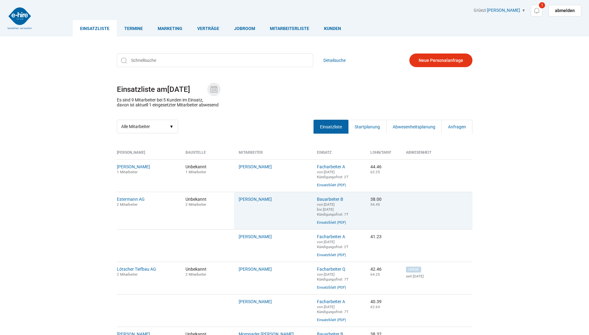
click at [218, 89] on img at bounding box center [213, 89] width 9 height 9
click at [207, 89] on input "10.08.2025" at bounding box center [187, 89] width 40 height 9
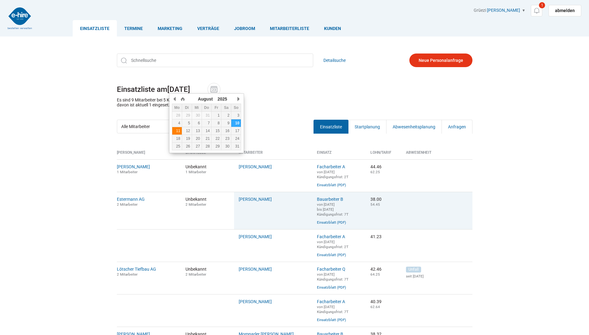
click at [177, 132] on div "11" at bounding box center [177, 131] width 10 height 4
type input "11.08.2025"
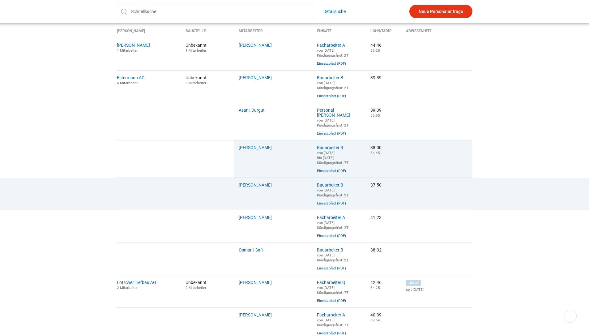
scroll to position [124, 0]
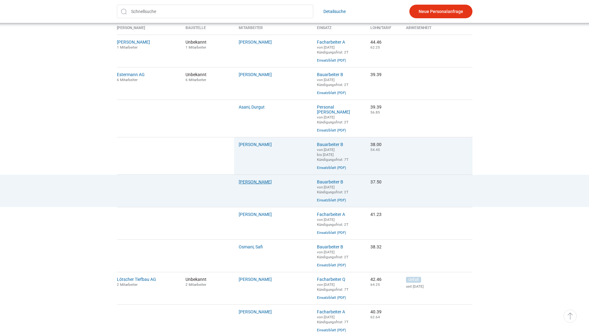
click at [252, 183] on link "Eyenghaleki, Robert" at bounding box center [255, 181] width 33 height 5
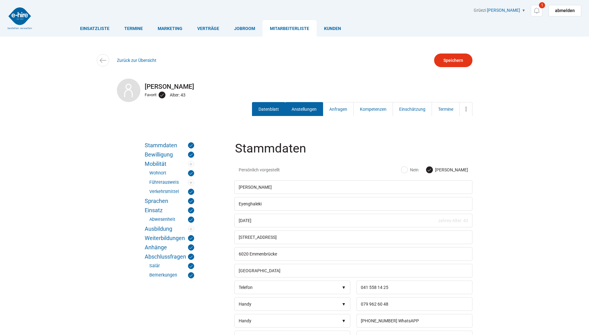
click at [308, 105] on link "Anstellungen" at bounding box center [304, 109] width 38 height 14
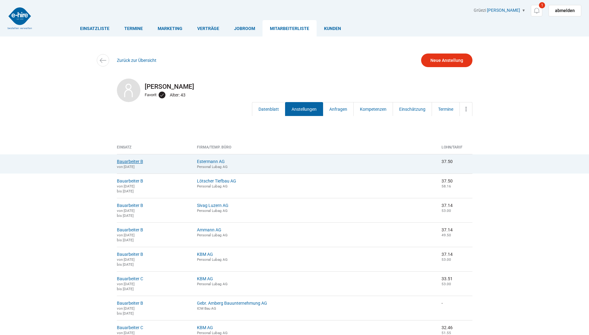
click at [119, 160] on link "Bauarbeiter B" at bounding box center [130, 161] width 26 height 5
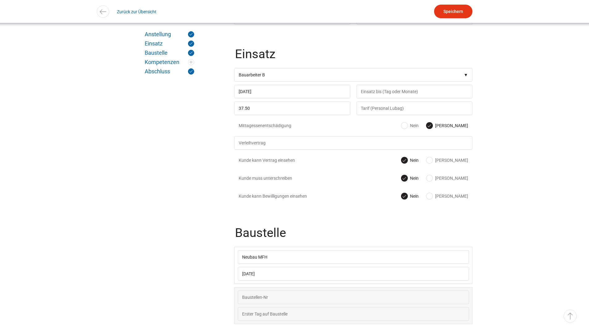
scroll to position [216, 0]
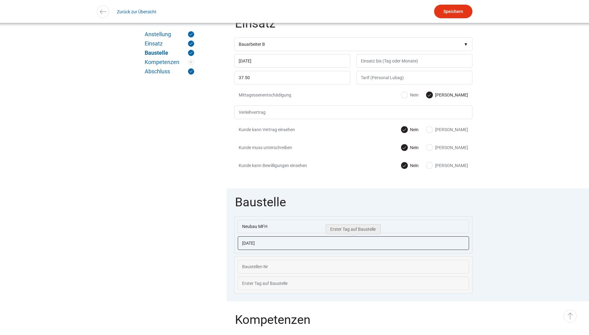
click at [294, 243] on input "11.08.2025" at bounding box center [353, 243] width 231 height 14
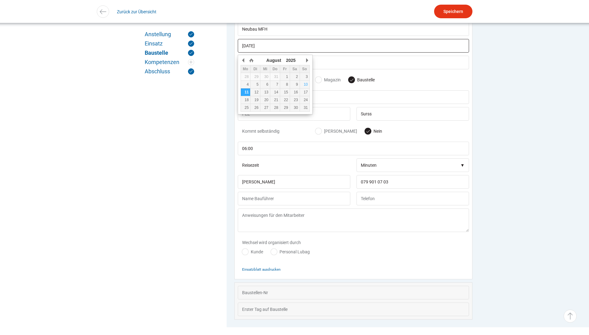
scroll to position [431, 0]
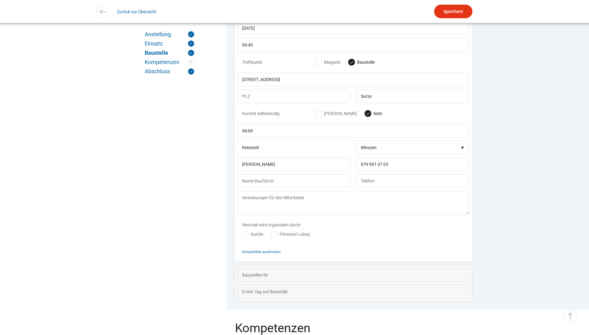
click at [375, 235] on div "Wechsel wird organisiert durch Kunde Personal Lubag" at bounding box center [353, 230] width 231 height 27
drag, startPoint x: 377, startPoint y: 101, endPoint x: 389, endPoint y: 104, distance: 12.0
click at [377, 101] on input "Surss" at bounding box center [412, 96] width 112 height 14
type input "Sursee"
click at [448, 11] on input "Speichern" at bounding box center [453, 12] width 38 height 14
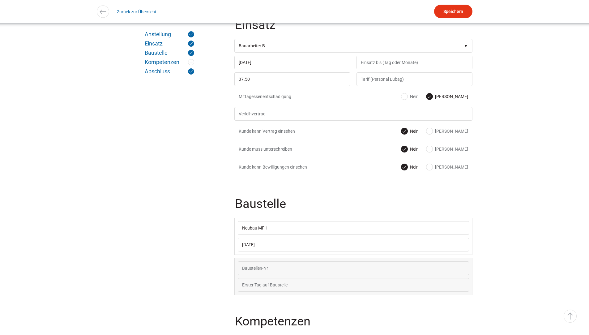
scroll to position [29, 0]
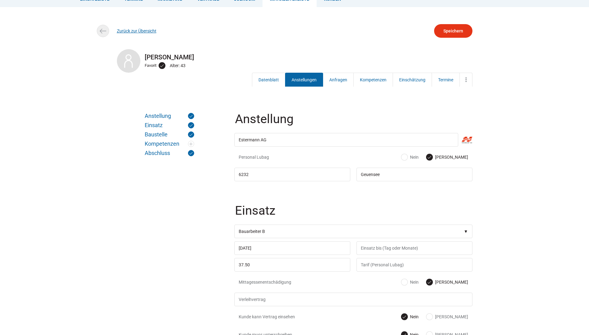
click at [132, 29] on link "Zurück zur Übersicht" at bounding box center [137, 30] width 40 height 5
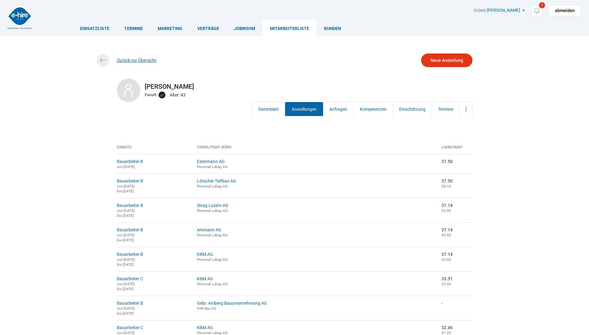
click at [133, 59] on link "Zurück zur Übersicht" at bounding box center [137, 60] width 40 height 5
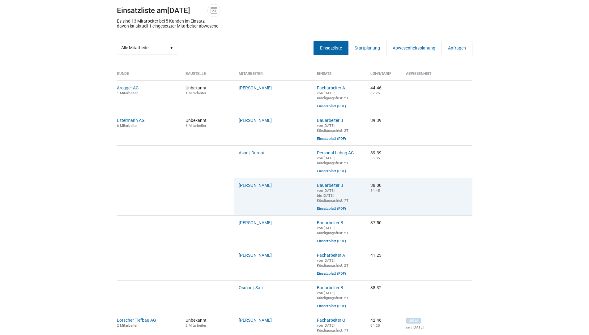
scroll to position [93, 0]
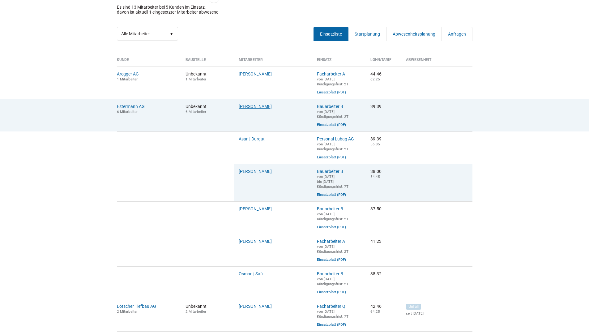
click at [258, 107] on link "Agbugui, Gabriel" at bounding box center [255, 106] width 33 height 5
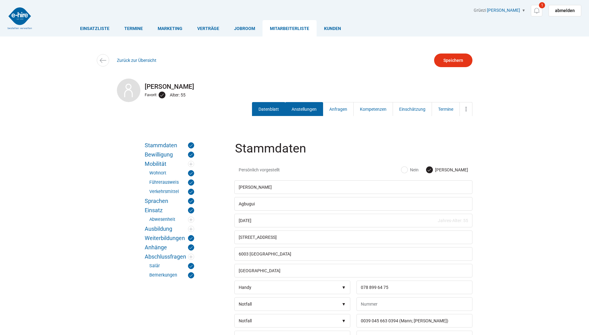
click at [293, 108] on link "Anstellungen" at bounding box center [304, 109] width 38 height 14
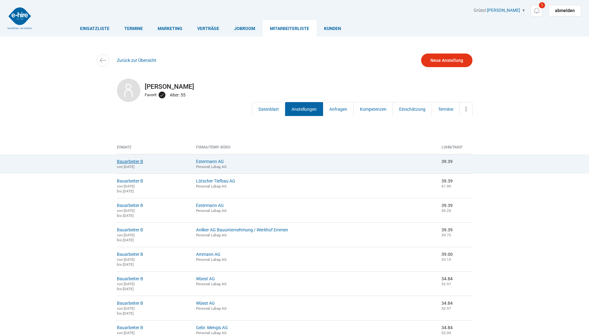
click at [131, 160] on link "Bauarbeiter B" at bounding box center [130, 161] width 26 height 5
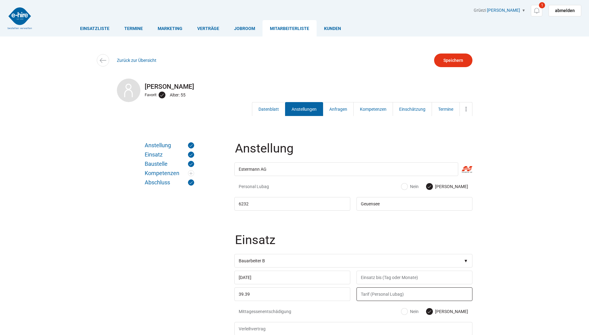
click at [369, 298] on input "text" at bounding box center [414, 294] width 116 height 14
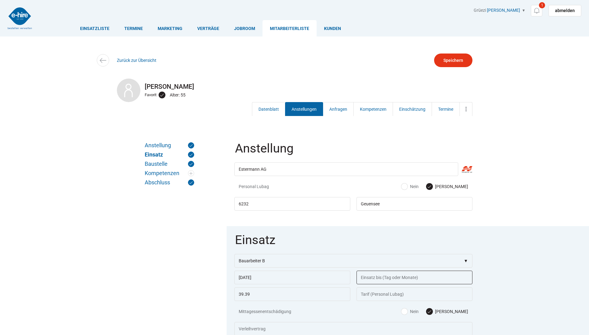
click at [369, 281] on input "text" at bounding box center [414, 277] width 116 height 14
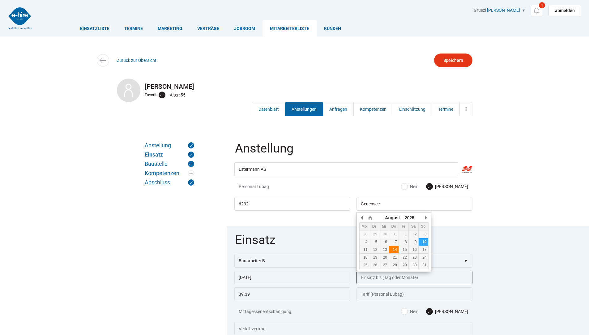
click at [396, 251] on div "14" at bounding box center [394, 249] width 10 height 4
type input "14.08.2025"
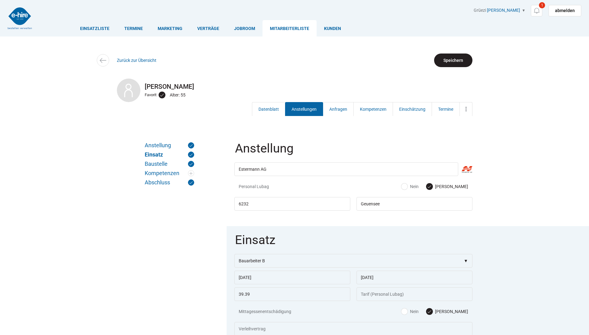
click at [458, 58] on input "Speichern" at bounding box center [453, 60] width 38 height 14
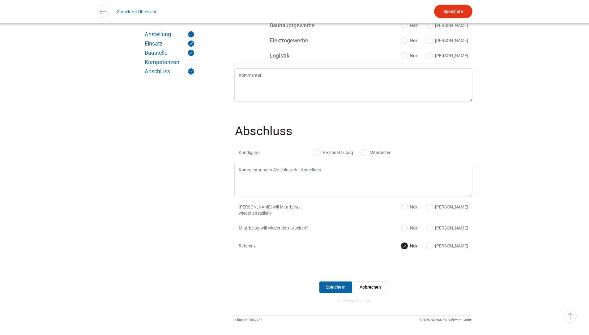
scroll to position [562, 0]
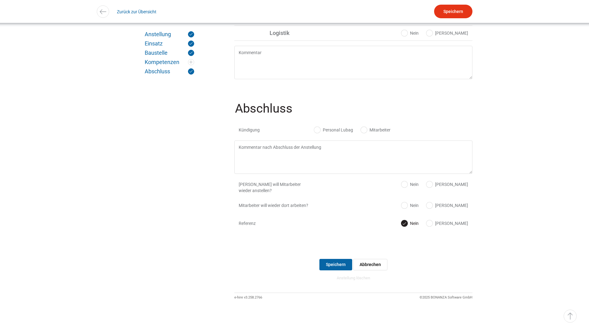
click at [366, 128] on label "Mitarbeiter" at bounding box center [376, 130] width 30 height 6
radio input "true"
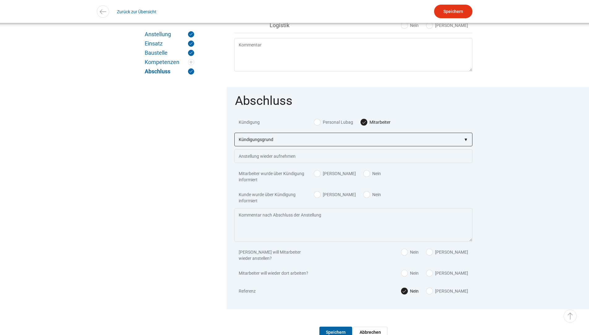
click at [268, 144] on select"] "Kündigungsgrund zu wenig Arbeit Mitarbeiter hatte neue Stelle Firma Konkurs im …" at bounding box center [353, 140] width 238 height 14
select select"] "auf eigenen Wunsch"
click at [234, 137] on select"] "Kündigungsgrund zu wenig Arbeit Mitarbeiter hatte neue Stelle Firma Konkurs im …" at bounding box center [353, 140] width 238 height 14
click at [316, 176] on label "Ja" at bounding box center [335, 173] width 42 height 6
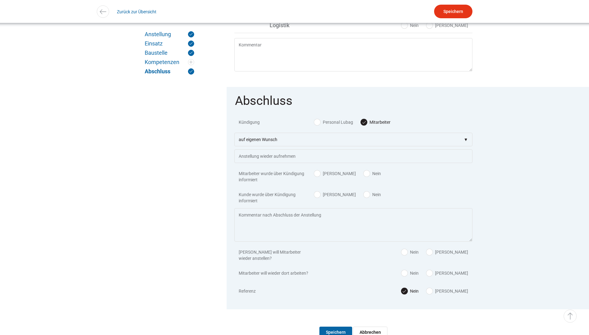
radio input "true"
click at [363, 197] on label "Nein" at bounding box center [371, 194] width 17 height 6
radio input "true"
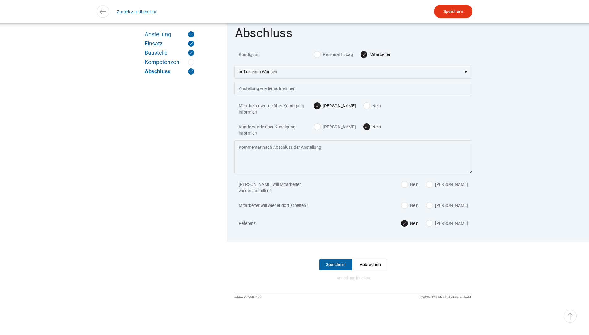
scroll to position [638, 0]
drag, startPoint x: 330, startPoint y: 264, endPoint x: 336, endPoint y: 251, distance: 13.7
click at [330, 263] on input "Speichern" at bounding box center [335, 264] width 33 height 11
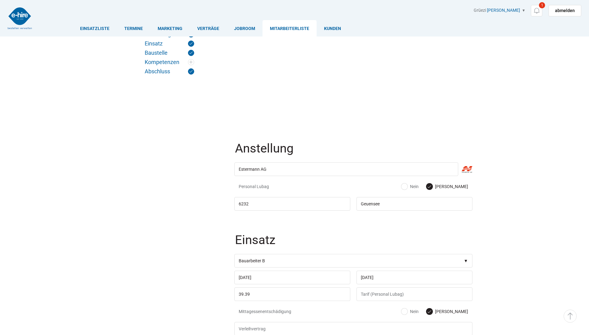
scroll to position [638, 0]
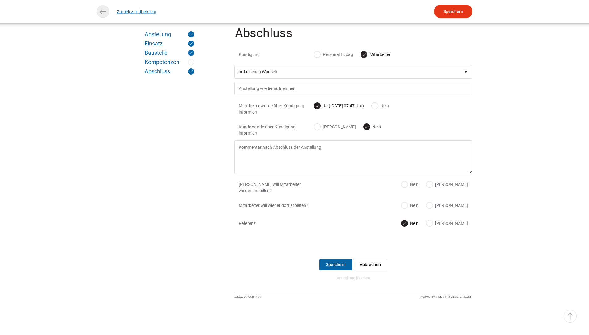
click at [133, 11] on link "Zurück zur Übersicht" at bounding box center [137, 12] width 40 height 14
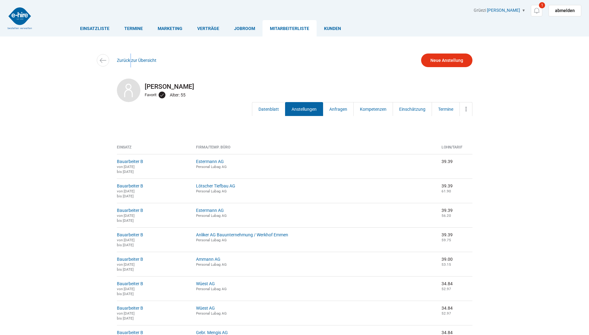
click at [128, 57] on div "Zurück zur Übersicht" at bounding box center [294, 60] width 371 height 14
click at [99, 28] on link "Einsatzliste" at bounding box center [95, 28] width 44 height 16
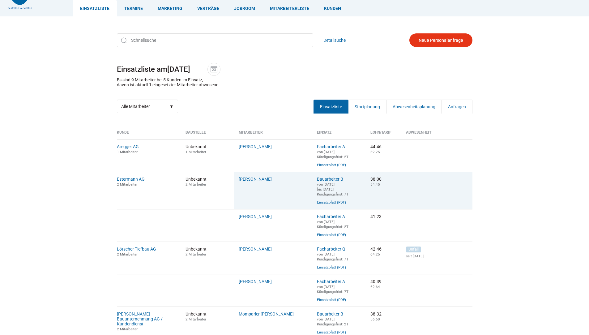
scroll to position [31, 0]
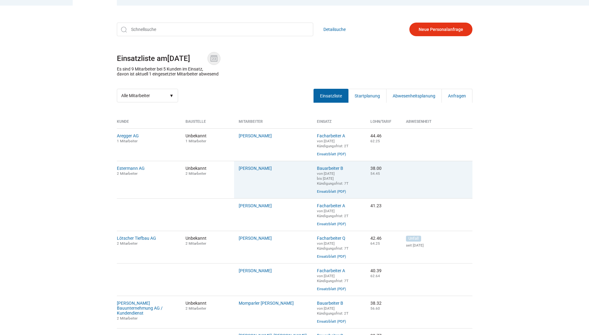
click at [216, 57] on img at bounding box center [213, 58] width 9 height 9
click at [207, 57] on input "10.08.2025" at bounding box center [187, 58] width 40 height 9
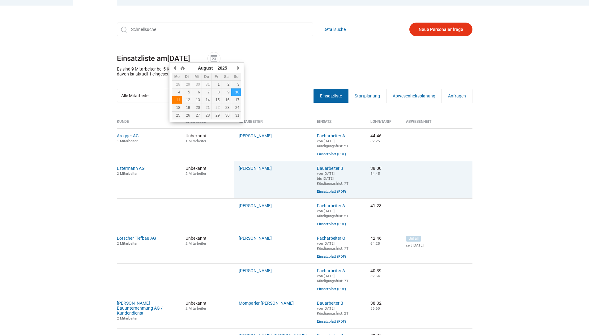
click at [178, 100] on div "11" at bounding box center [177, 100] width 10 height 4
type input "11.08.2025"
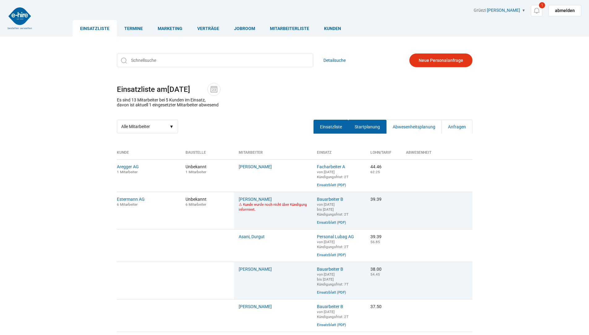
click at [364, 129] on link "Startplanung" at bounding box center [367, 127] width 38 height 14
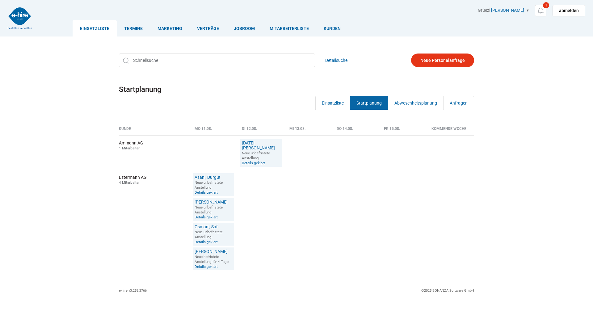
click at [91, 27] on link "Einsatzliste" at bounding box center [95, 28] width 44 height 16
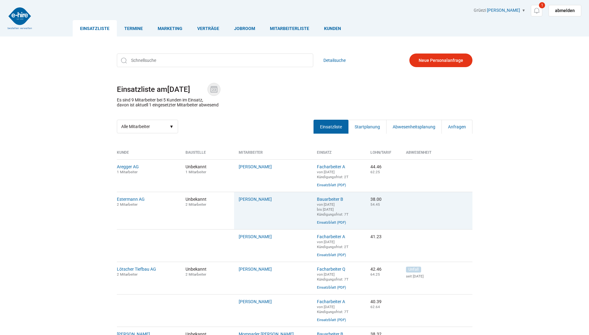
click at [218, 87] on img at bounding box center [213, 89] width 9 height 9
click at [207, 87] on input "10.08.2025" at bounding box center [187, 89] width 40 height 9
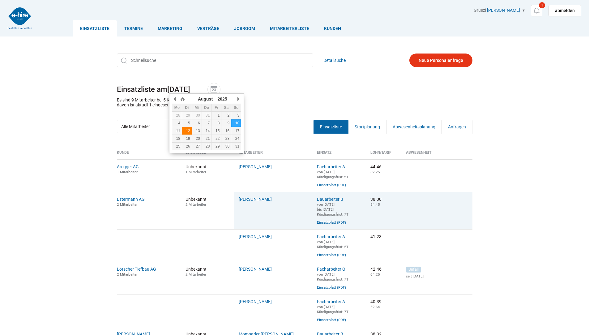
click at [189, 133] on div "12" at bounding box center [187, 131] width 10 height 4
type input "[DATE]"
